Goal: Task Accomplishment & Management: Complete application form

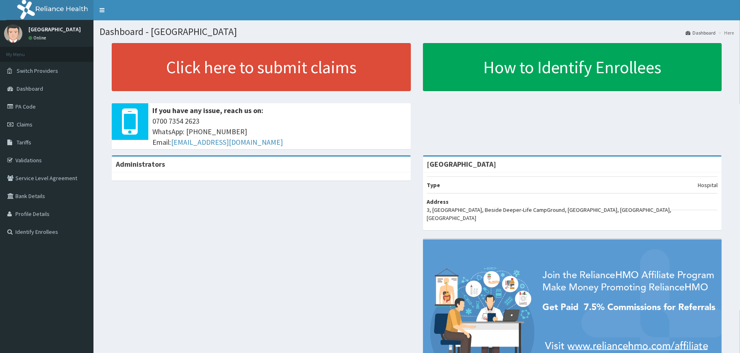
click at [102, 109] on div "Click here to submit claims If you have any issue, reach us on: [PHONE_NUMBER] …" at bounding box center [417, 99] width 635 height 112
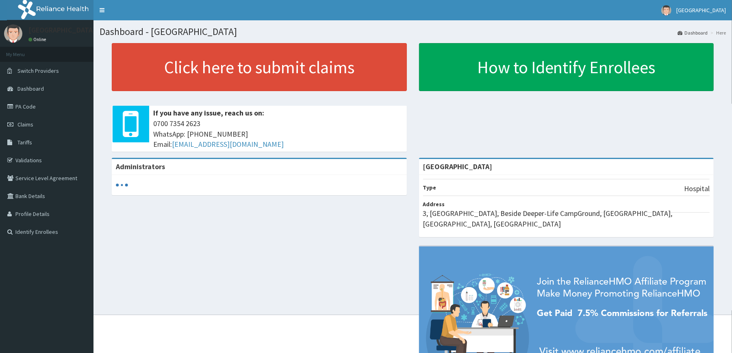
click at [100, 101] on div "Click here to submit claims If you have any issue, reach us on: [PHONE_NUMBER] …" at bounding box center [413, 100] width 626 height 115
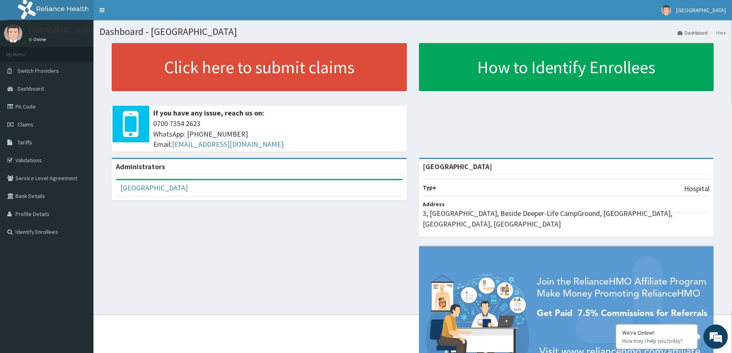
click at [100, 101] on div "Click here to submit claims If you have any issue, reach us on: [PHONE_NUMBER] …" at bounding box center [413, 100] width 626 height 115
click at [28, 119] on link "Claims" at bounding box center [46, 124] width 93 height 18
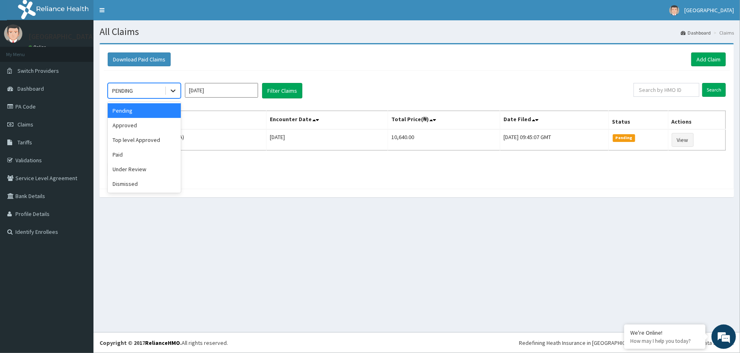
click at [176, 89] on icon at bounding box center [173, 91] width 8 height 8
click at [150, 128] on div "Approved" at bounding box center [144, 125] width 73 height 15
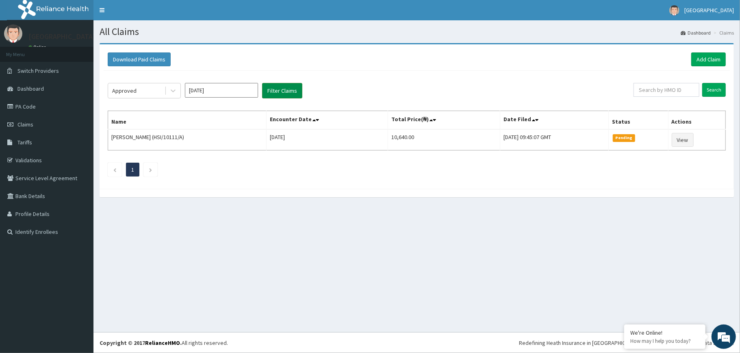
click at [276, 94] on button "Filter Claims" at bounding box center [282, 90] width 40 height 15
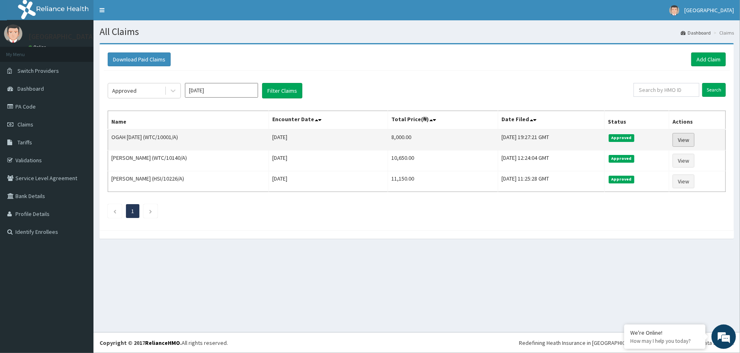
click at [686, 134] on link "View" at bounding box center [684, 140] width 22 height 14
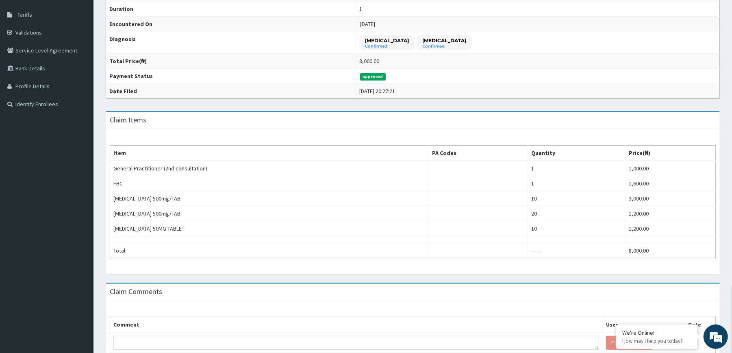
scroll to position [137, 0]
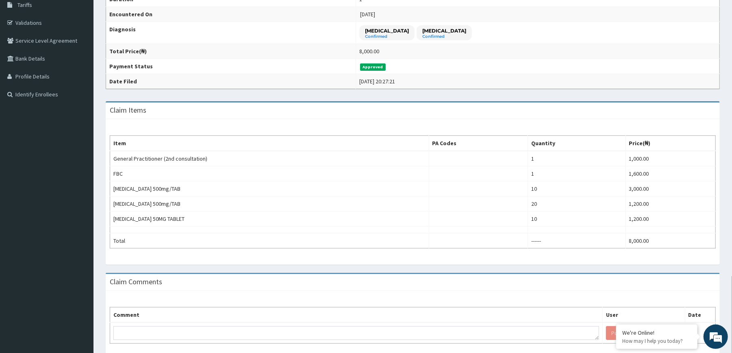
drag, startPoint x: 740, startPoint y: 111, endPoint x: 740, endPoint y: 198, distance: 87.0
click at [732, 198] on html "R EL Toggle navigation Redemption Hospital Redemption Hospital - redemptionhosp…" at bounding box center [366, 126] width 732 height 526
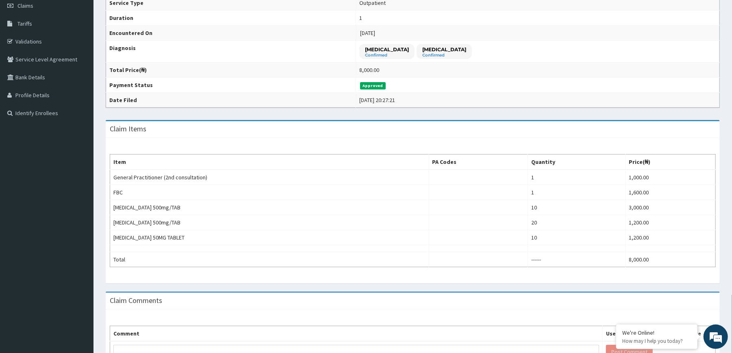
scroll to position [117, 0]
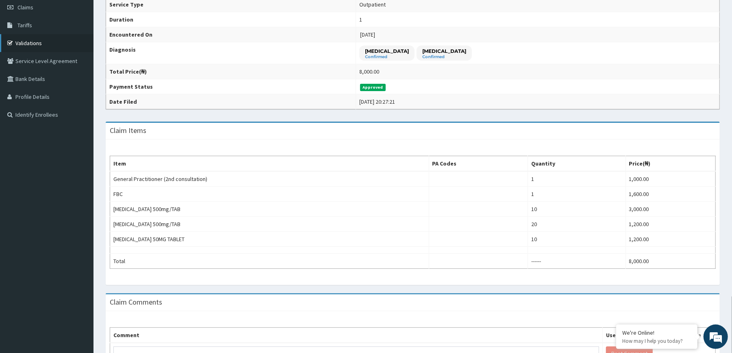
click at [38, 36] on link "Validations" at bounding box center [46, 43] width 93 height 18
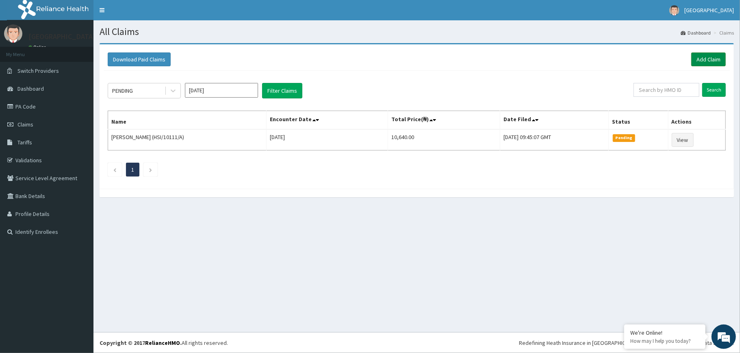
click at [702, 57] on link "Add Claim" at bounding box center [708, 59] width 35 height 14
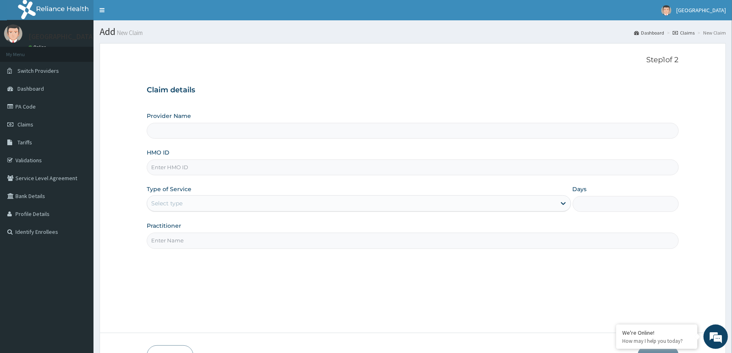
type input "[GEOGRAPHIC_DATA]"
click at [269, 169] on input "HMO ID" at bounding box center [413, 167] width 532 height 16
type input "WTC/10140/A"
click at [235, 207] on div "Select type" at bounding box center [351, 203] width 409 height 13
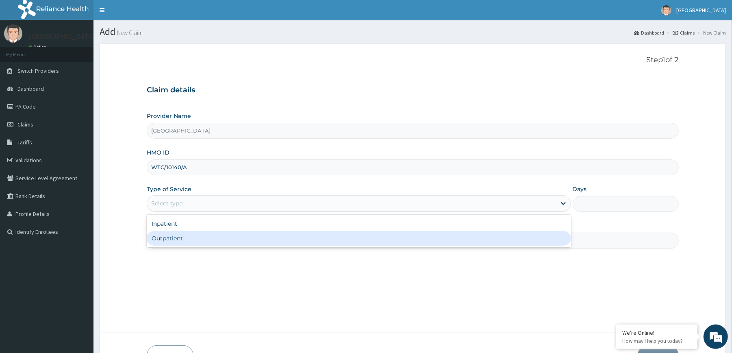
click at [220, 235] on div "Outpatient" at bounding box center [359, 238] width 424 height 15
type input "1"
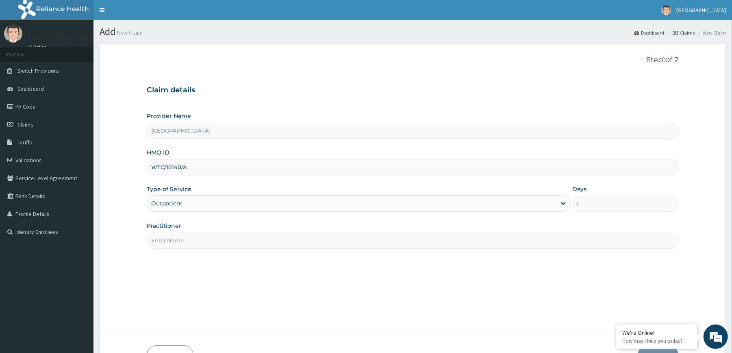
click at [225, 241] on input "Practitioner" at bounding box center [413, 241] width 532 height 16
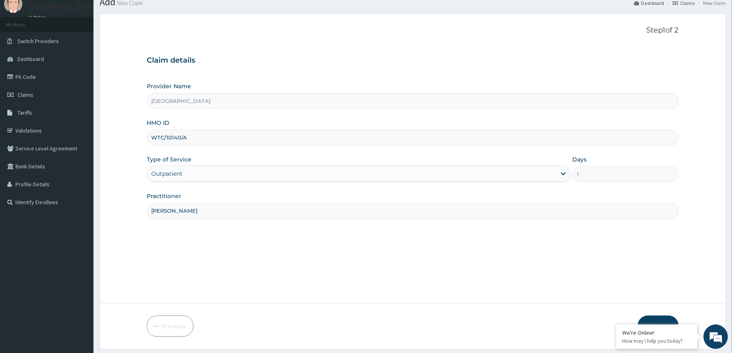
scroll to position [54, 0]
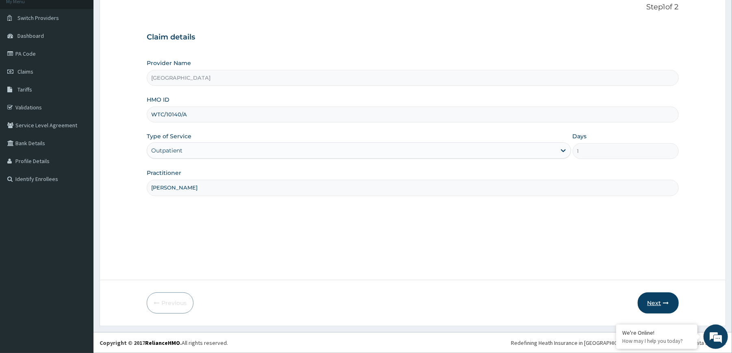
type input "[PERSON_NAME]"
click at [659, 295] on button "Next" at bounding box center [658, 302] width 41 height 21
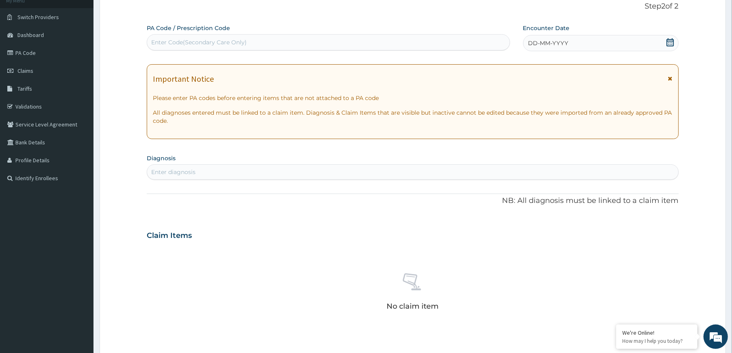
click at [666, 44] on icon at bounding box center [670, 42] width 8 height 8
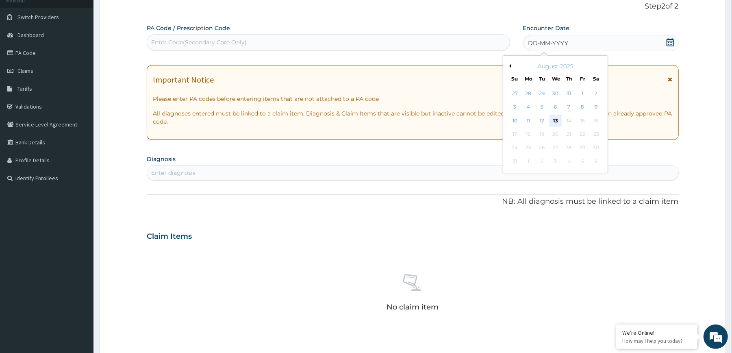
click at [551, 122] on div "13" at bounding box center [555, 121] width 12 height 12
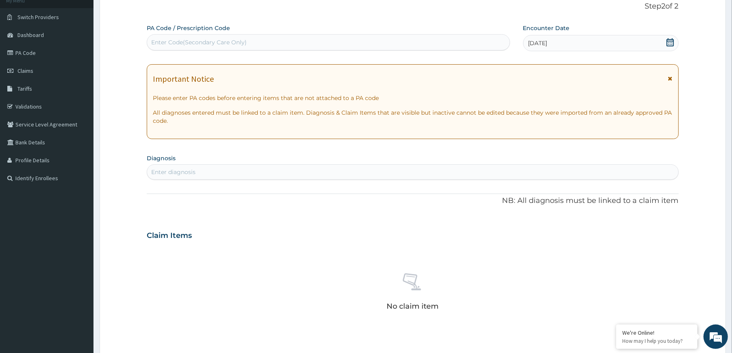
click at [384, 173] on div "Enter diagnosis" at bounding box center [412, 171] width 531 height 13
type input "MYALGIA"
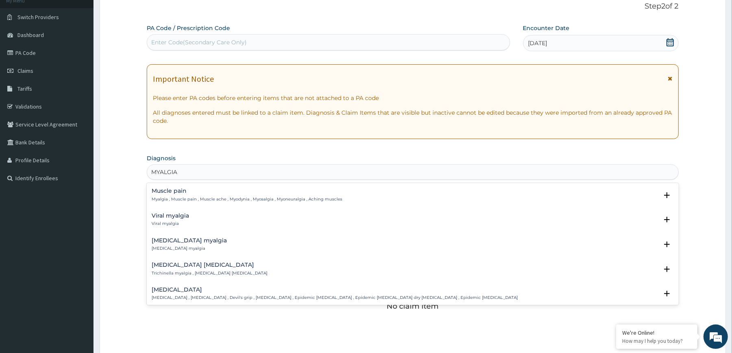
click at [187, 196] on p "Myalgia , Muscle pain , Muscle ache , Myodynia , Myosalgia , Myoneuralgia , Ach…" at bounding box center [247, 199] width 191 height 6
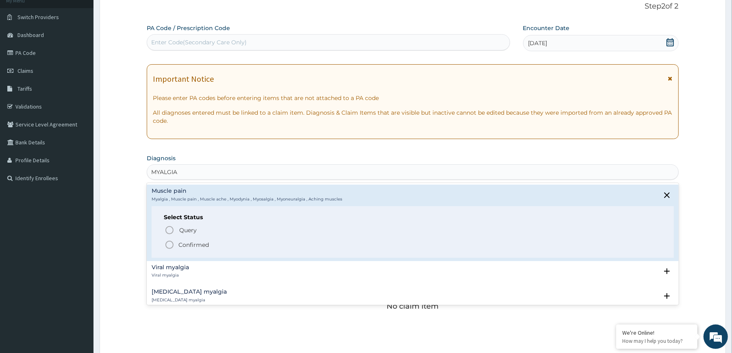
click at [184, 239] on div "Query Query covers suspected (?), Keep in view (kiv), Ruled out (r/o) Confirmed" at bounding box center [413, 236] width 498 height 25
click at [187, 242] on p "Confirmed" at bounding box center [193, 245] width 30 height 8
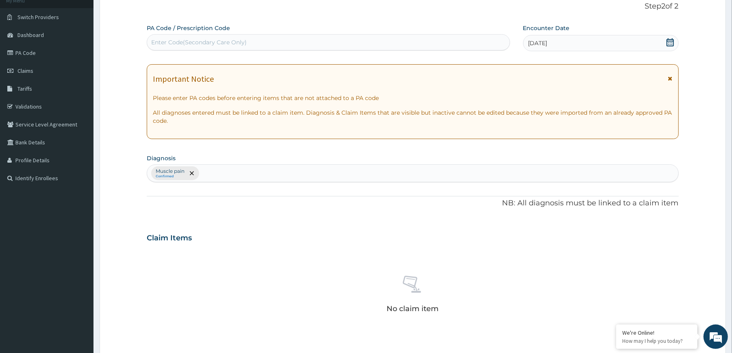
scroll to position [235, 0]
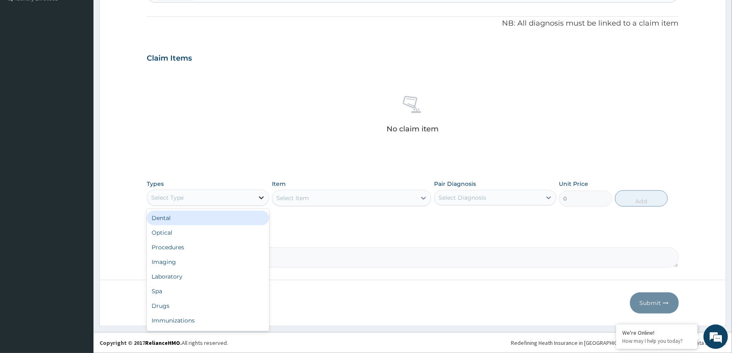
click at [257, 200] on icon at bounding box center [261, 197] width 8 height 8
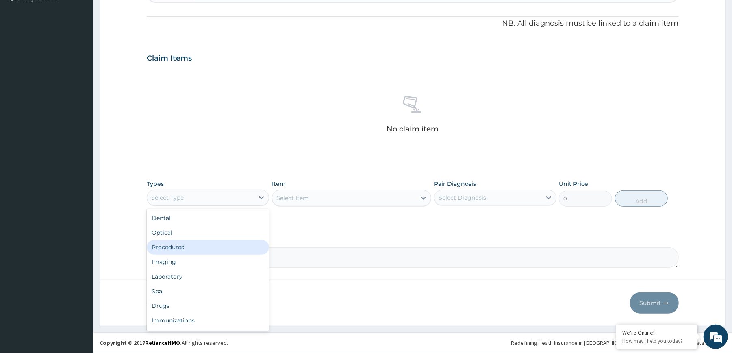
click at [228, 243] on div "Procedures" at bounding box center [208, 247] width 122 height 15
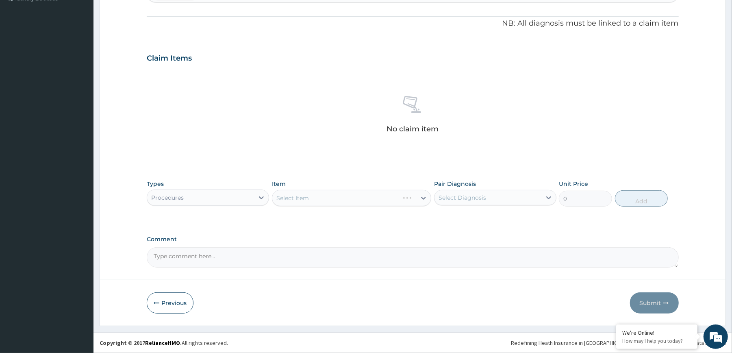
click at [478, 201] on div "Select Diagnosis" at bounding box center [488, 197] width 107 height 13
click at [478, 214] on label "Muscle pain" at bounding box center [465, 217] width 35 height 8
checkbox input "true"
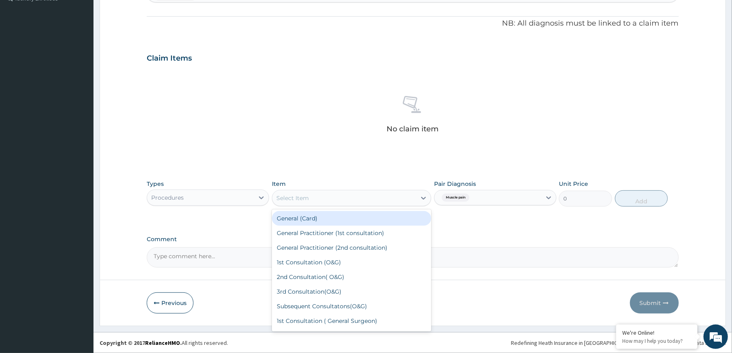
click at [396, 193] on div "Select Item" at bounding box center [344, 197] width 144 height 13
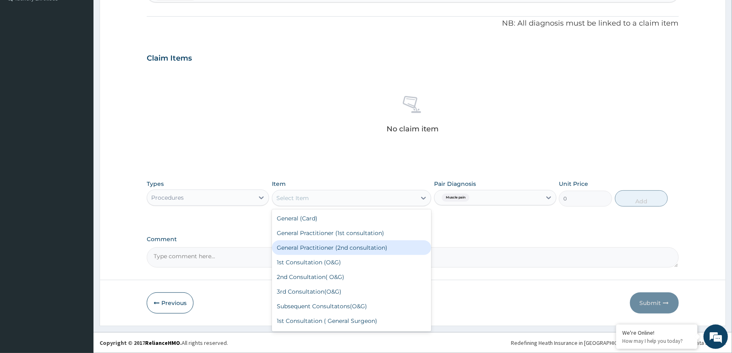
click at [346, 245] on div "General Practitioner (2nd consultation)" at bounding box center [351, 247] width 159 height 15
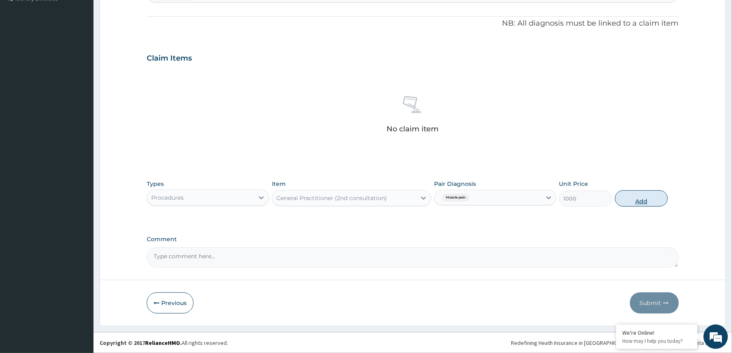
click at [628, 198] on button "Add" at bounding box center [641, 198] width 53 height 16
type input "0"
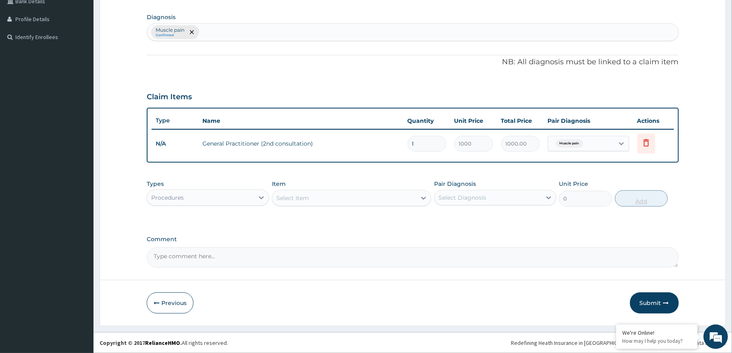
scroll to position [195, 0]
click at [454, 198] on div "Select Diagnosis" at bounding box center [463, 197] width 48 height 8
click at [221, 203] on div "Procedures" at bounding box center [200, 197] width 107 height 13
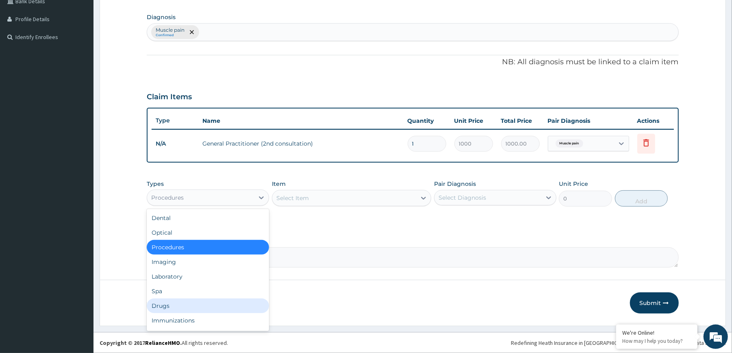
click at [201, 308] on div "Drugs" at bounding box center [208, 305] width 122 height 15
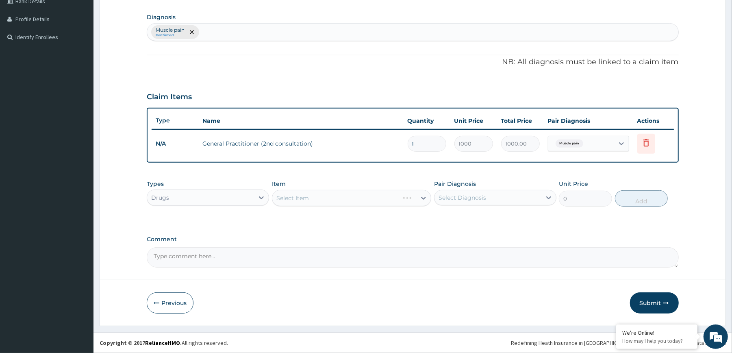
click at [423, 197] on div "Select Item" at bounding box center [351, 198] width 159 height 16
click at [454, 199] on div "Select Diagnosis" at bounding box center [463, 197] width 48 height 8
click at [459, 220] on label "Muscle pain" at bounding box center [465, 217] width 35 height 8
checkbox input "true"
click at [399, 200] on div "Select Item" at bounding box center [335, 197] width 127 height 13
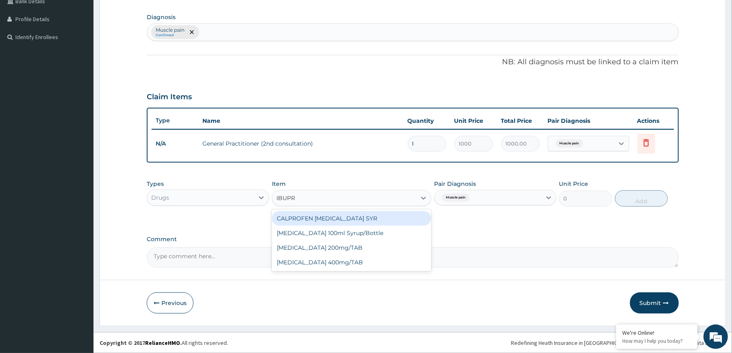
type input "IBUPRO"
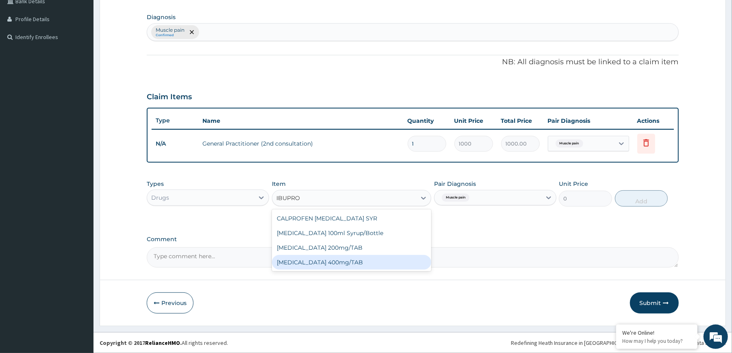
click at [336, 264] on div "[MEDICAL_DATA] 400mg/TAB" at bounding box center [351, 262] width 159 height 15
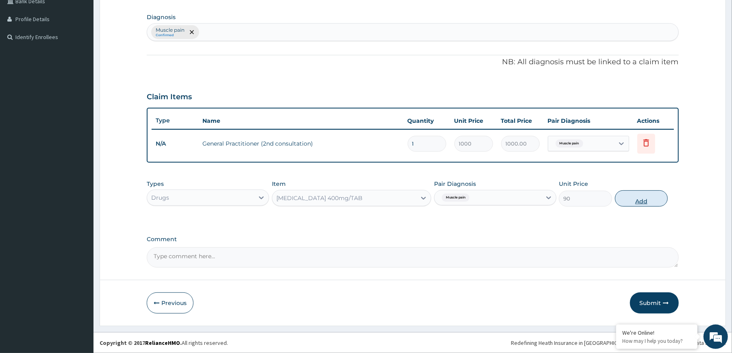
click at [635, 202] on button "Add" at bounding box center [641, 198] width 53 height 16
type input "0"
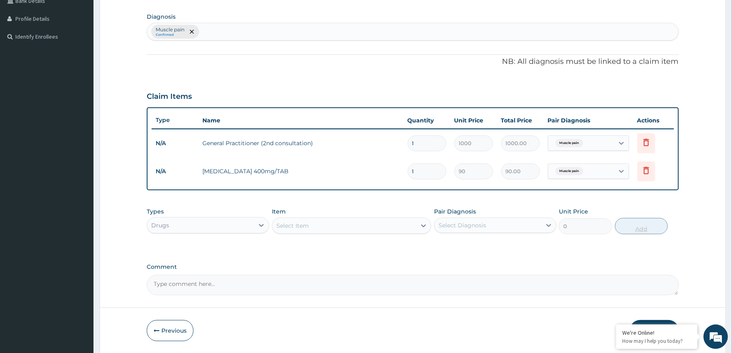
type input "10"
type input "900.00"
type input "10"
click at [633, 200] on div "PA Code / Prescription Code Enter Code(Secondary Care Only) Encounter Date [DAT…" at bounding box center [413, 89] width 532 height 413
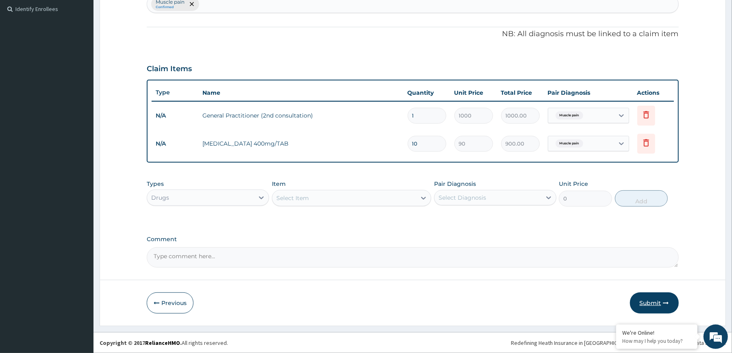
click at [658, 300] on button "Submit" at bounding box center [654, 302] width 49 height 21
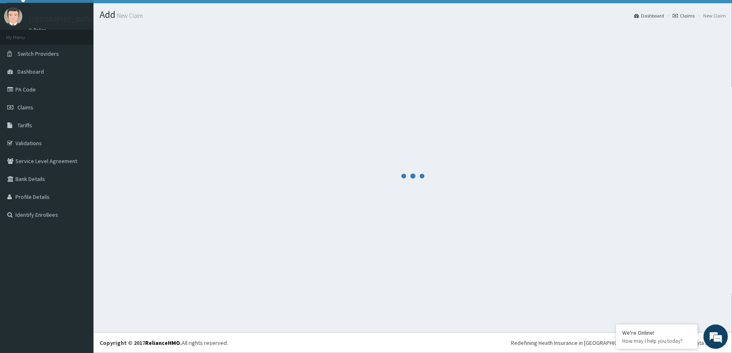
scroll to position [17, 0]
